Goal: Communication & Community: Answer question/provide support

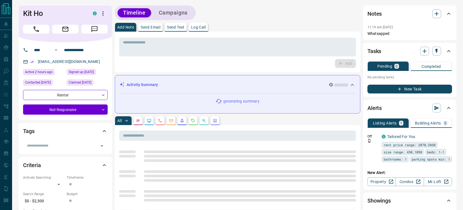
click at [152, 28] on p "Send Email" at bounding box center [151, 27] width 20 height 4
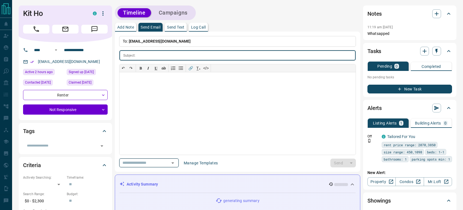
click at [176, 160] on icon "Open" at bounding box center [173, 163] width 7 height 7
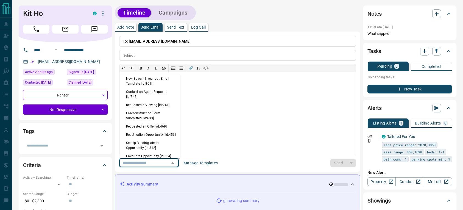
scroll to position [369, 0]
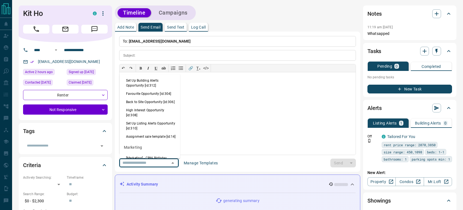
click at [148, 106] on li "Back to Site Opportunity [id:306]" at bounding box center [150, 102] width 61 height 8
type input "**********"
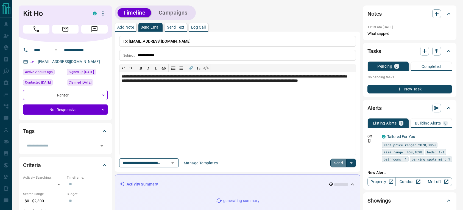
click at [335, 163] on button "Send" at bounding box center [339, 163] width 16 height 9
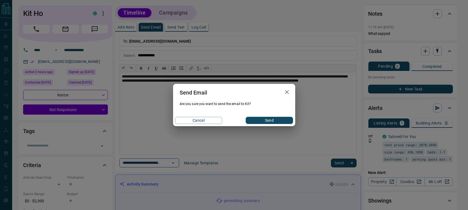
click at [271, 122] on button "Send" at bounding box center [268, 120] width 47 height 7
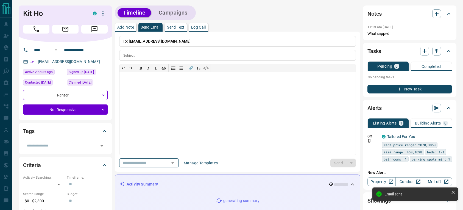
click at [437, 56] on div "Tasks" at bounding box center [410, 51] width 85 height 13
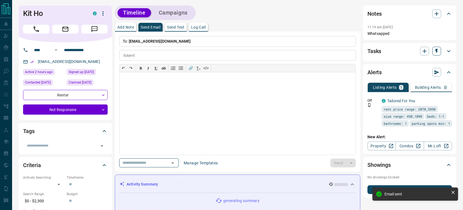
click at [433, 51] on button "button" at bounding box center [437, 51] width 9 height 9
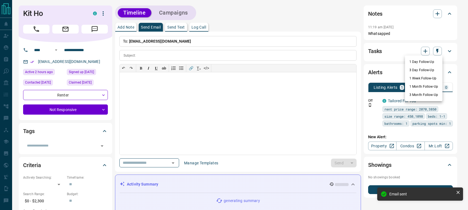
click at [425, 62] on li "1 Day Follow-Up" at bounding box center [423, 62] width 37 height 8
